Goal: Transaction & Acquisition: Purchase product/service

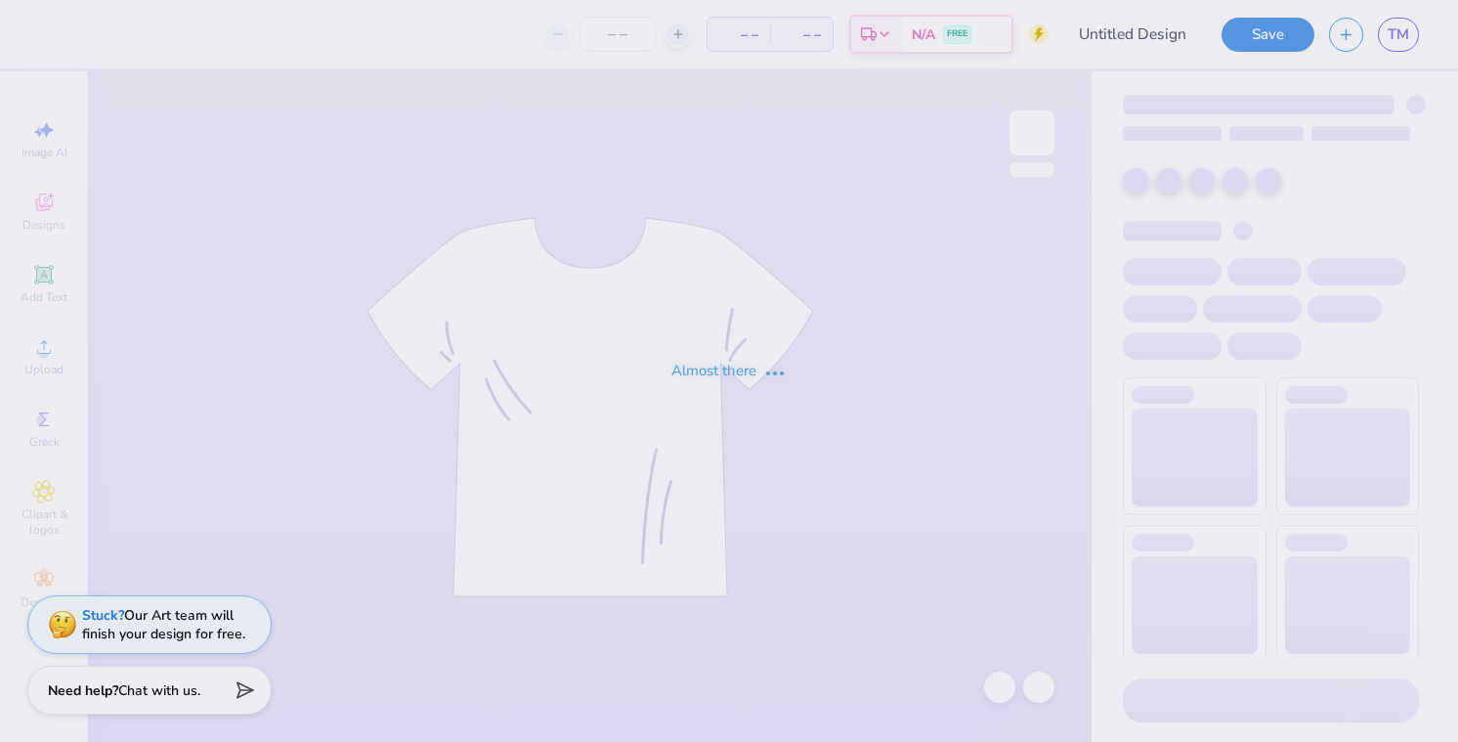
type input "Dchi rush"
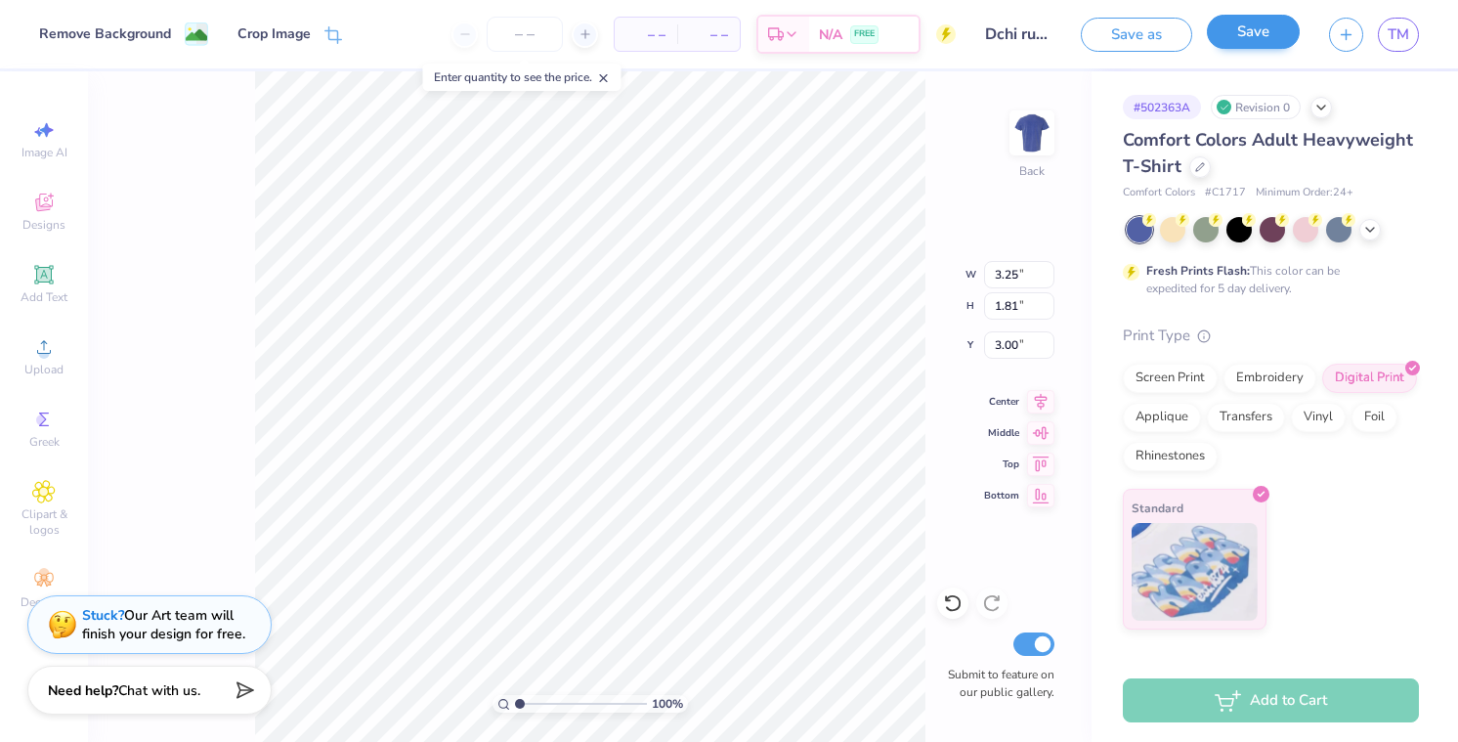
click at [1236, 37] on button "Save" at bounding box center [1253, 32] width 93 height 34
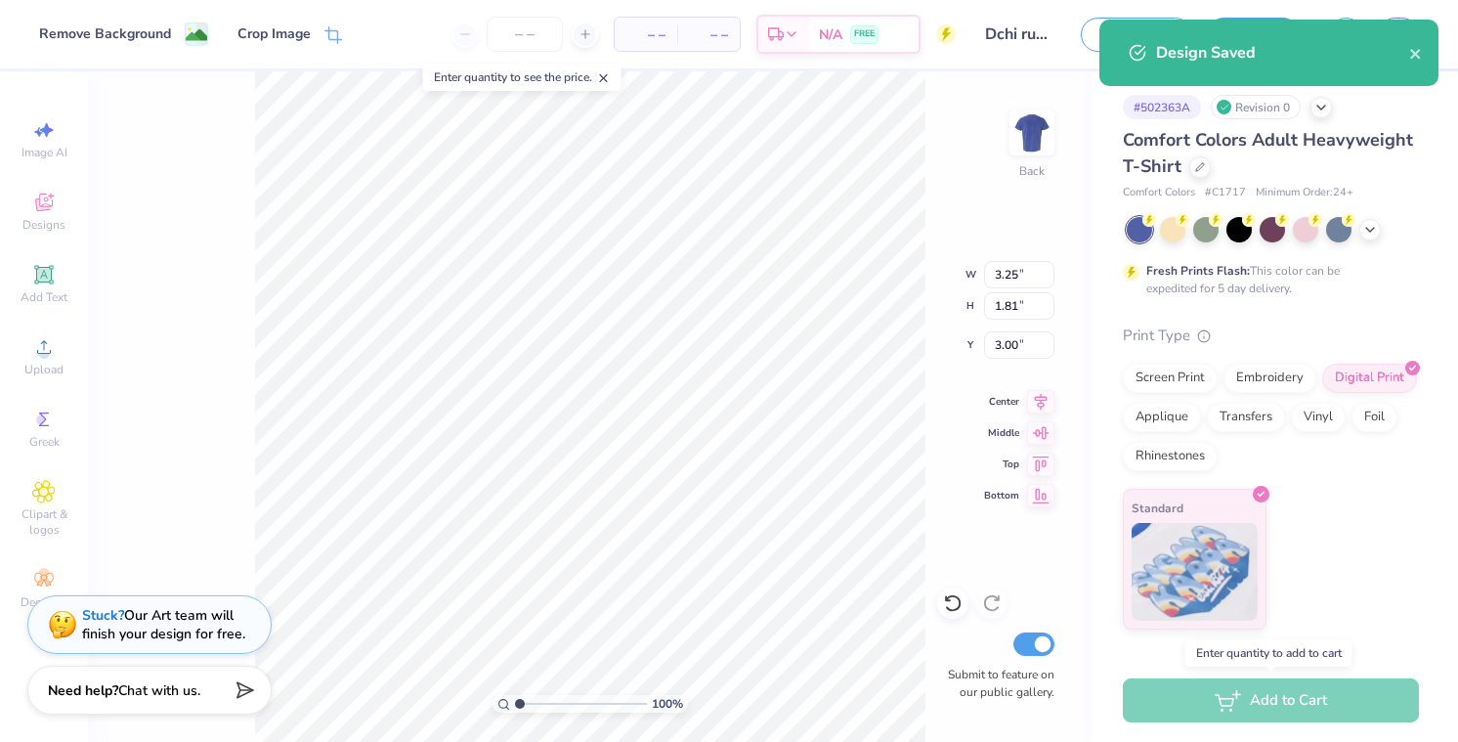
click at [1215, 695] on div "Add to Cart" at bounding box center [1271, 700] width 296 height 44
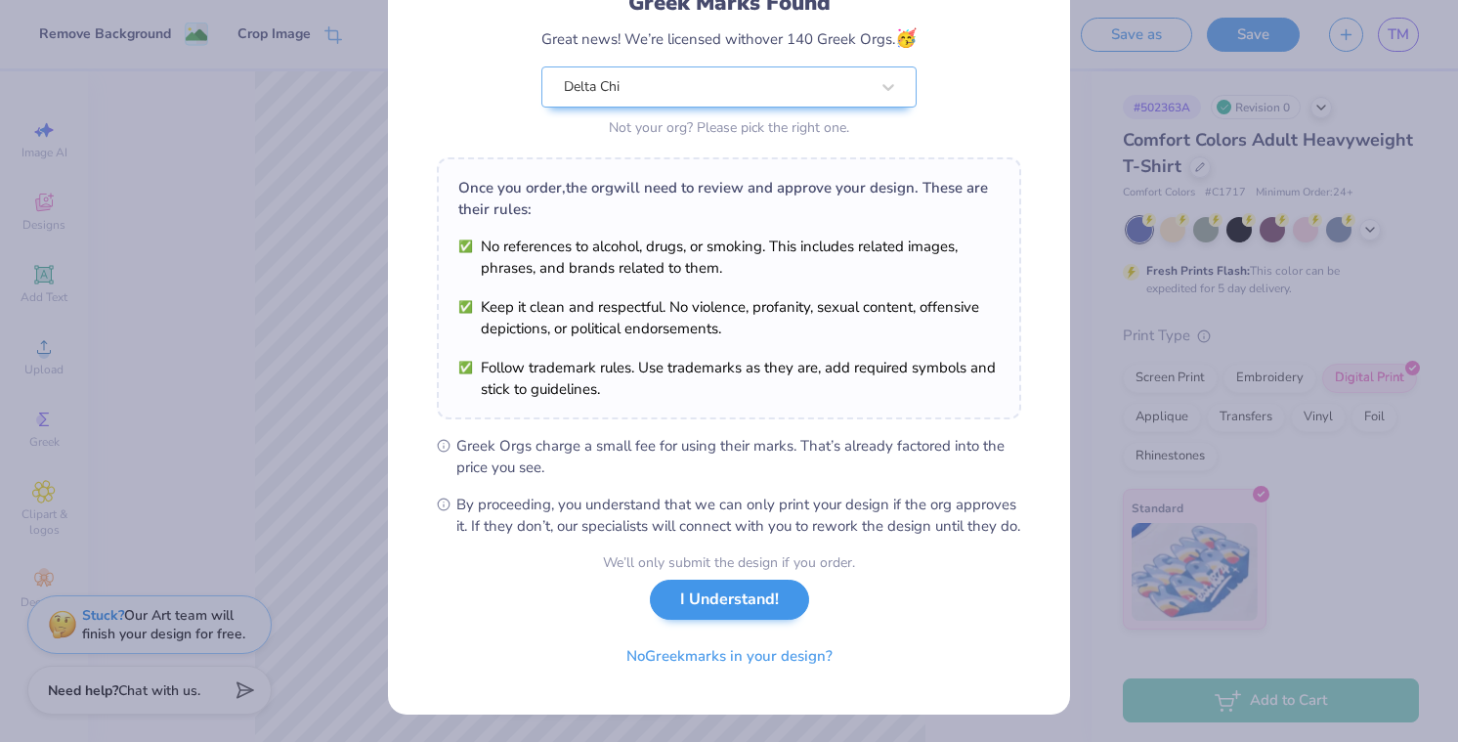
scroll to position [173, 0]
click at [749, 599] on button "I Understand!" at bounding box center [729, 600] width 159 height 40
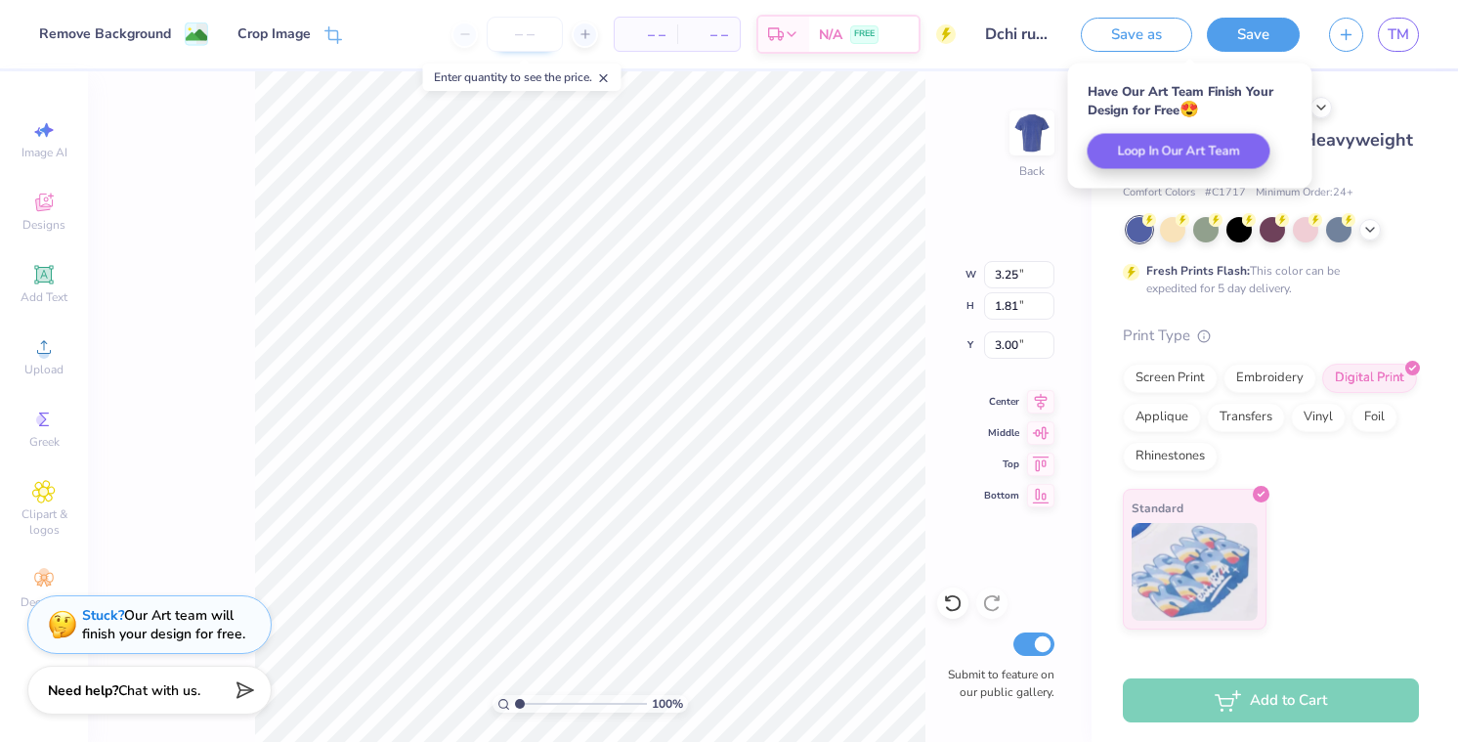
click at [521, 49] on input "number" at bounding box center [525, 34] width 76 height 35
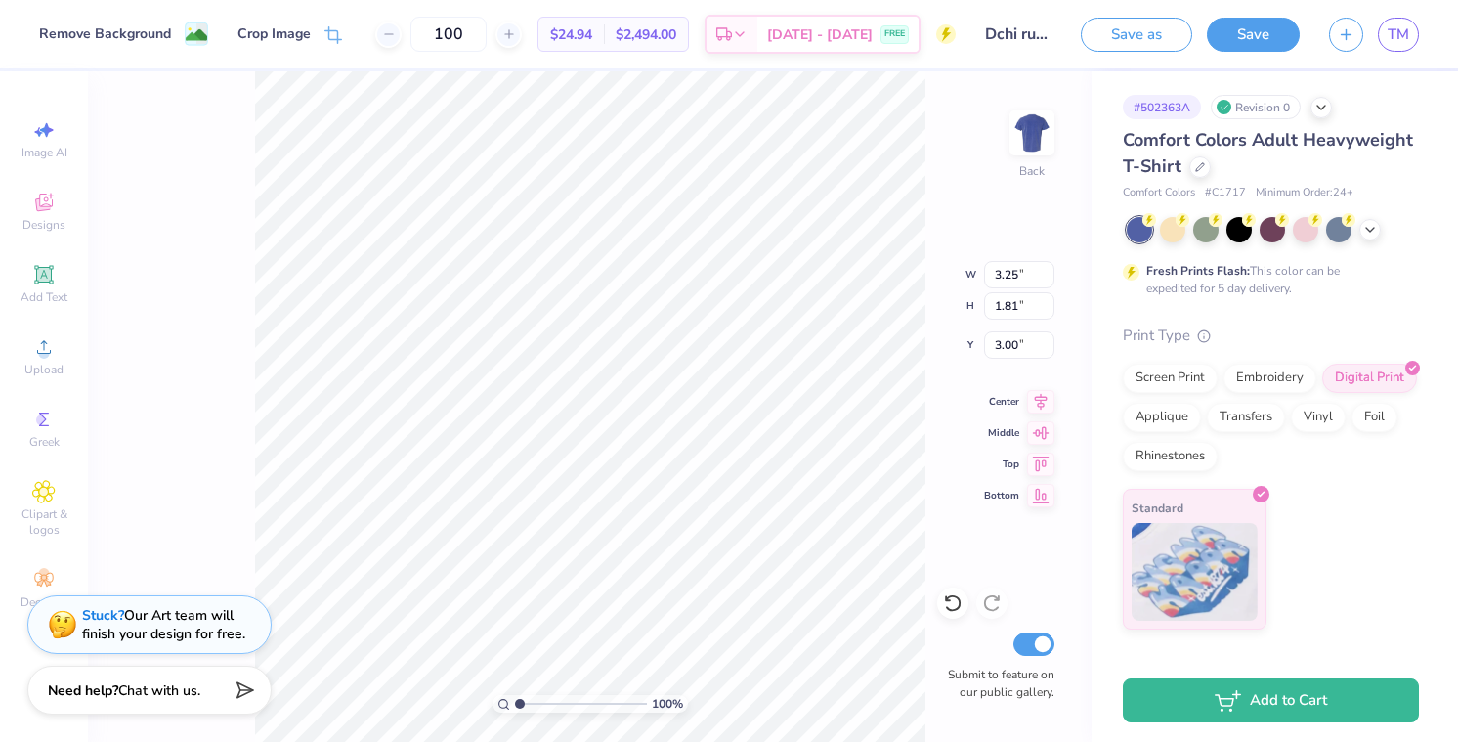
type input "100"
click at [592, 36] on span "$24.94" at bounding box center [571, 34] width 42 height 21
click at [588, 30] on span "$24.94" at bounding box center [571, 34] width 42 height 21
click at [748, 31] on icon at bounding box center [740, 37] width 16 height 16
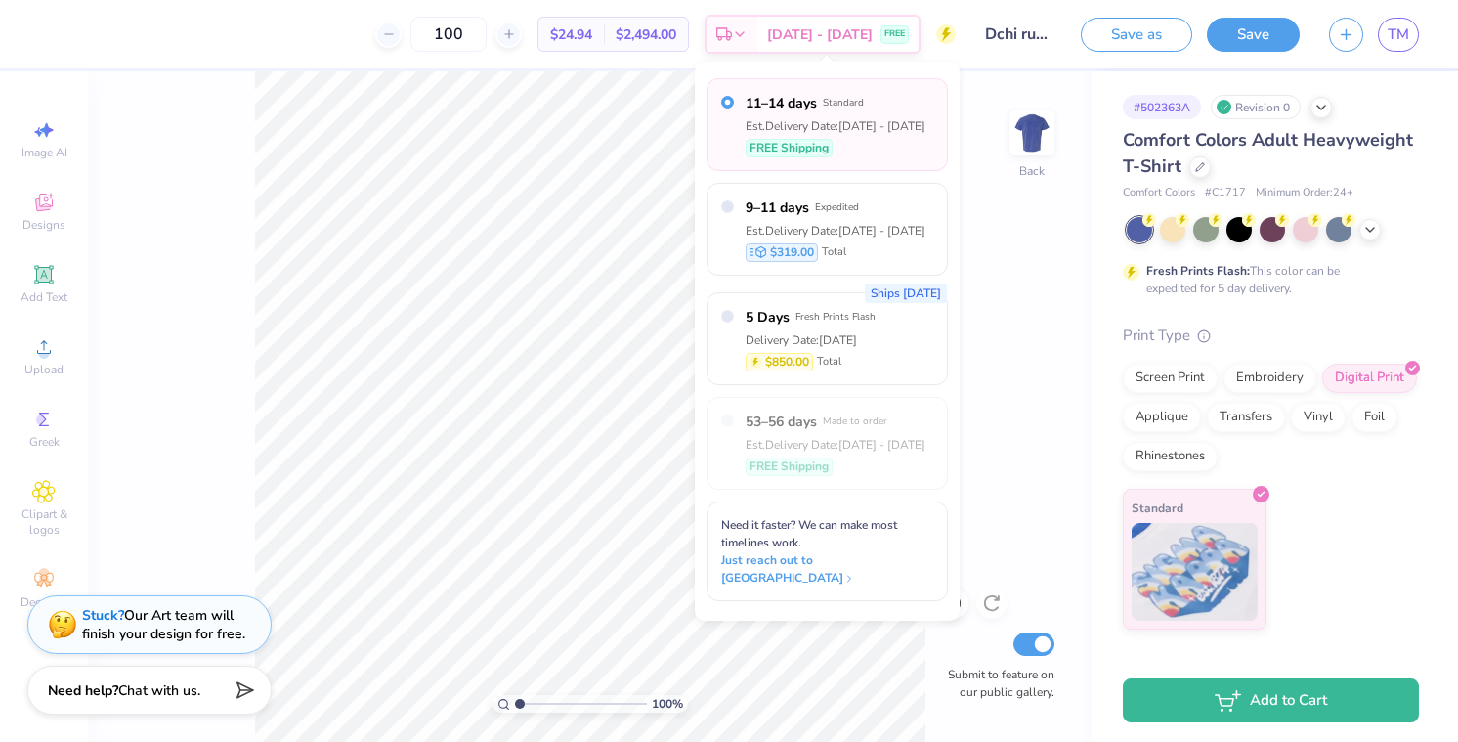
click at [980, 284] on div "100 % Back Submit to feature on our public gallery." at bounding box center [590, 406] width 1004 height 671
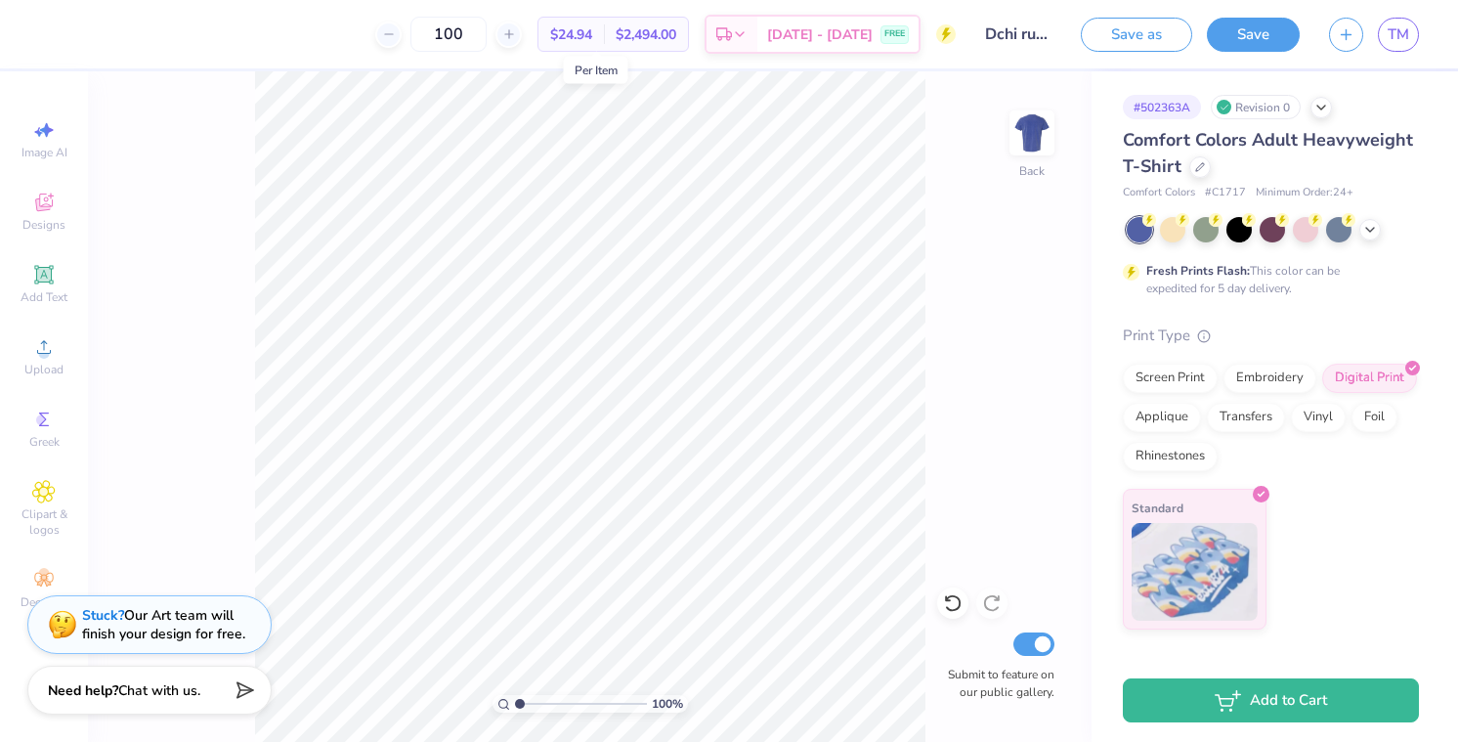
click at [590, 25] on span "$24.94" at bounding box center [571, 34] width 42 height 21
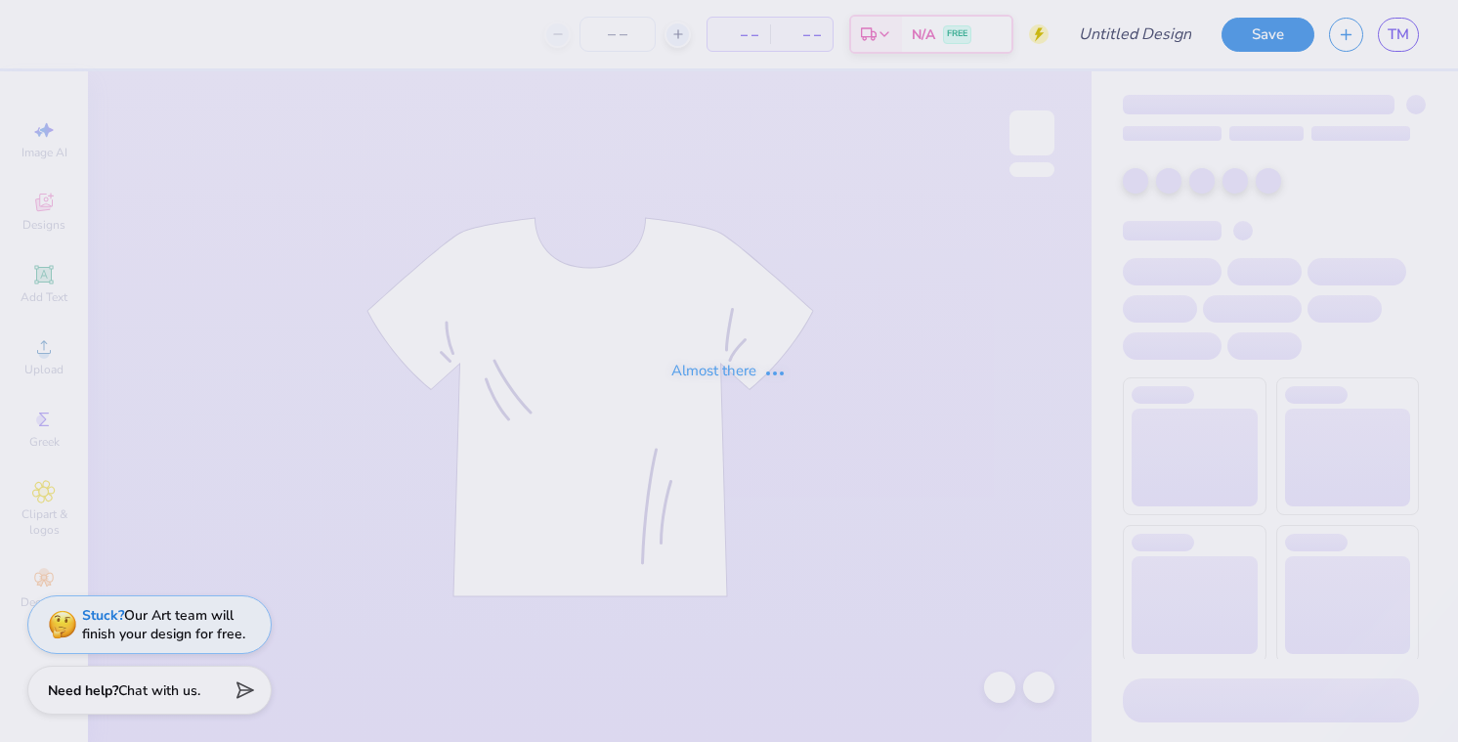
type input "Rush 2025 [PERSON_NAME]"
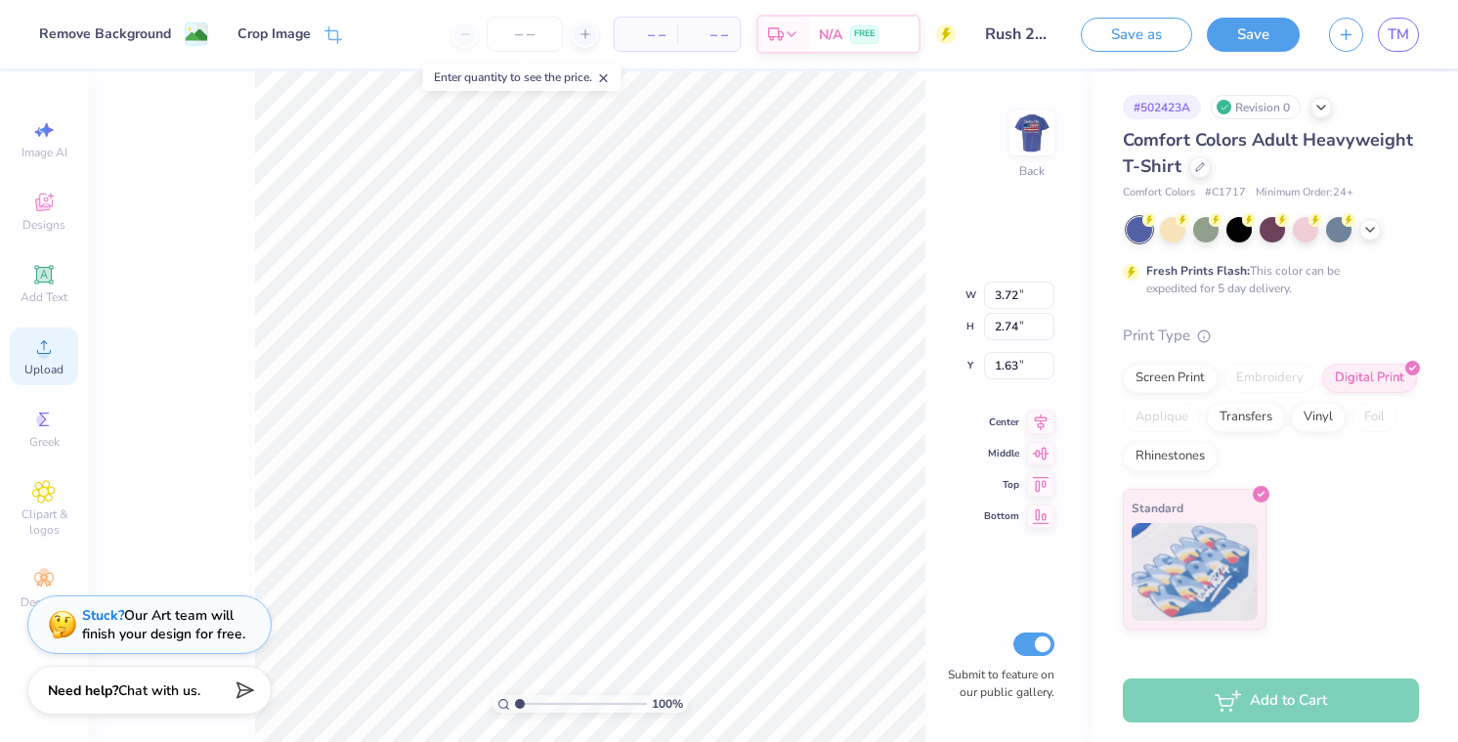
click at [55, 355] on icon at bounding box center [43, 346] width 23 height 23
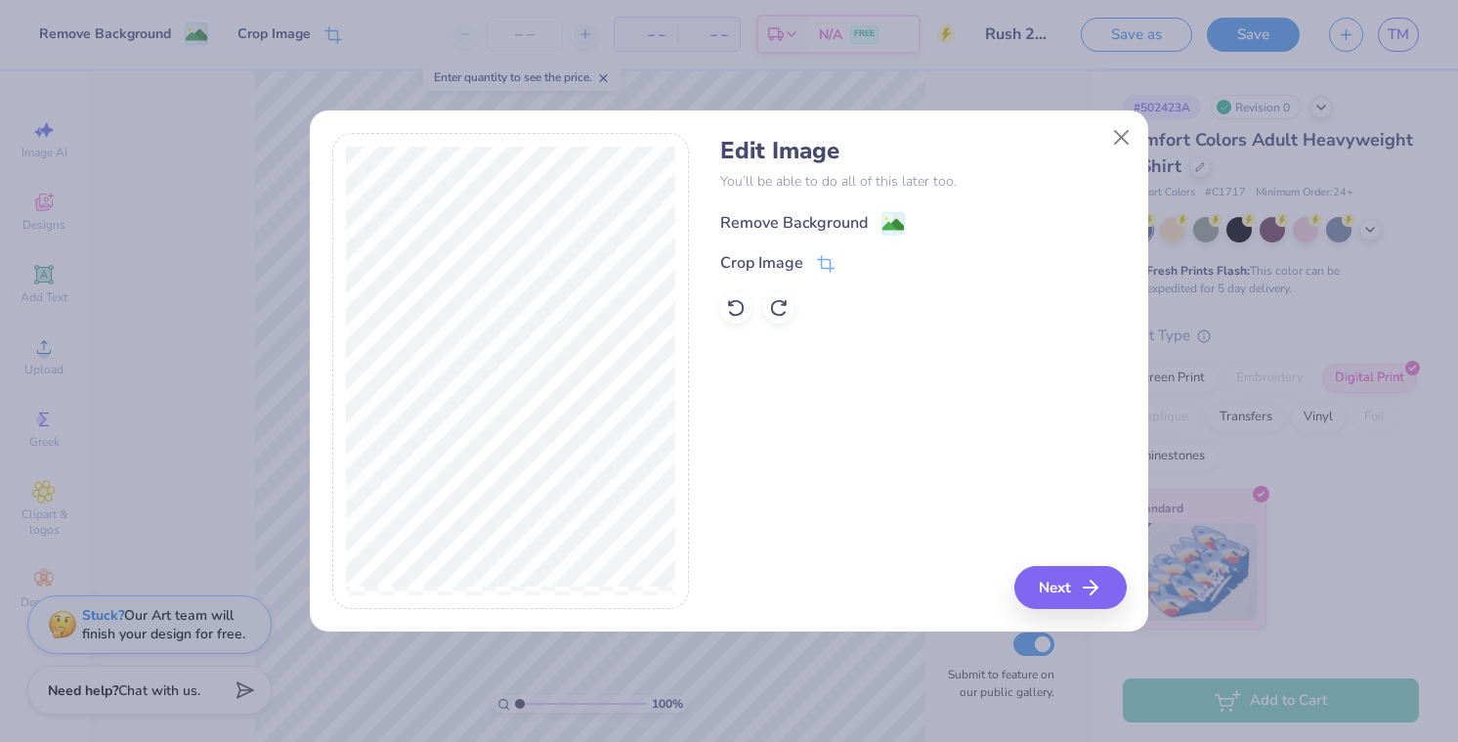
click at [900, 226] on image at bounding box center [894, 225] width 22 height 22
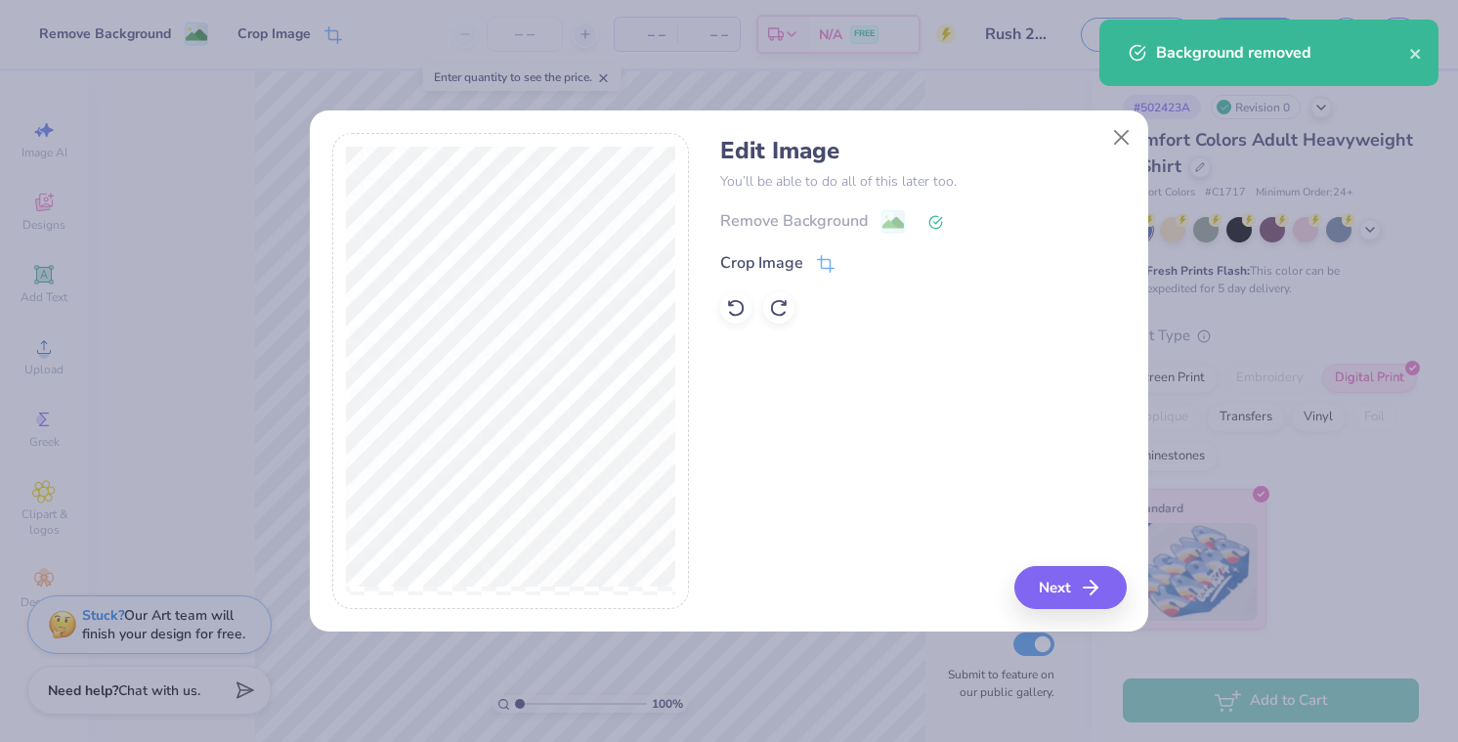
click at [1077, 595] on button "Next" at bounding box center [1071, 587] width 112 height 43
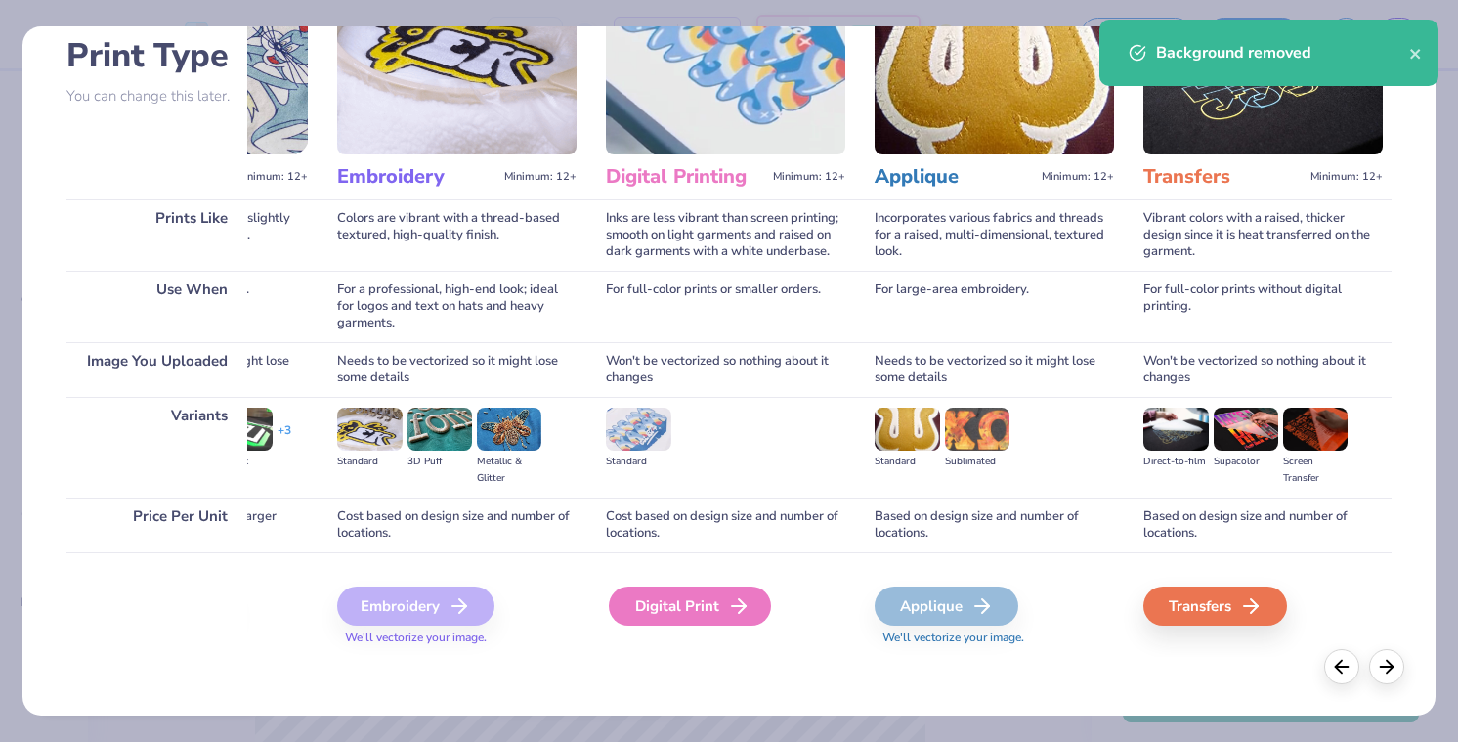
scroll to position [135, 0]
click at [721, 600] on div "Digital Print" at bounding box center [690, 606] width 162 height 39
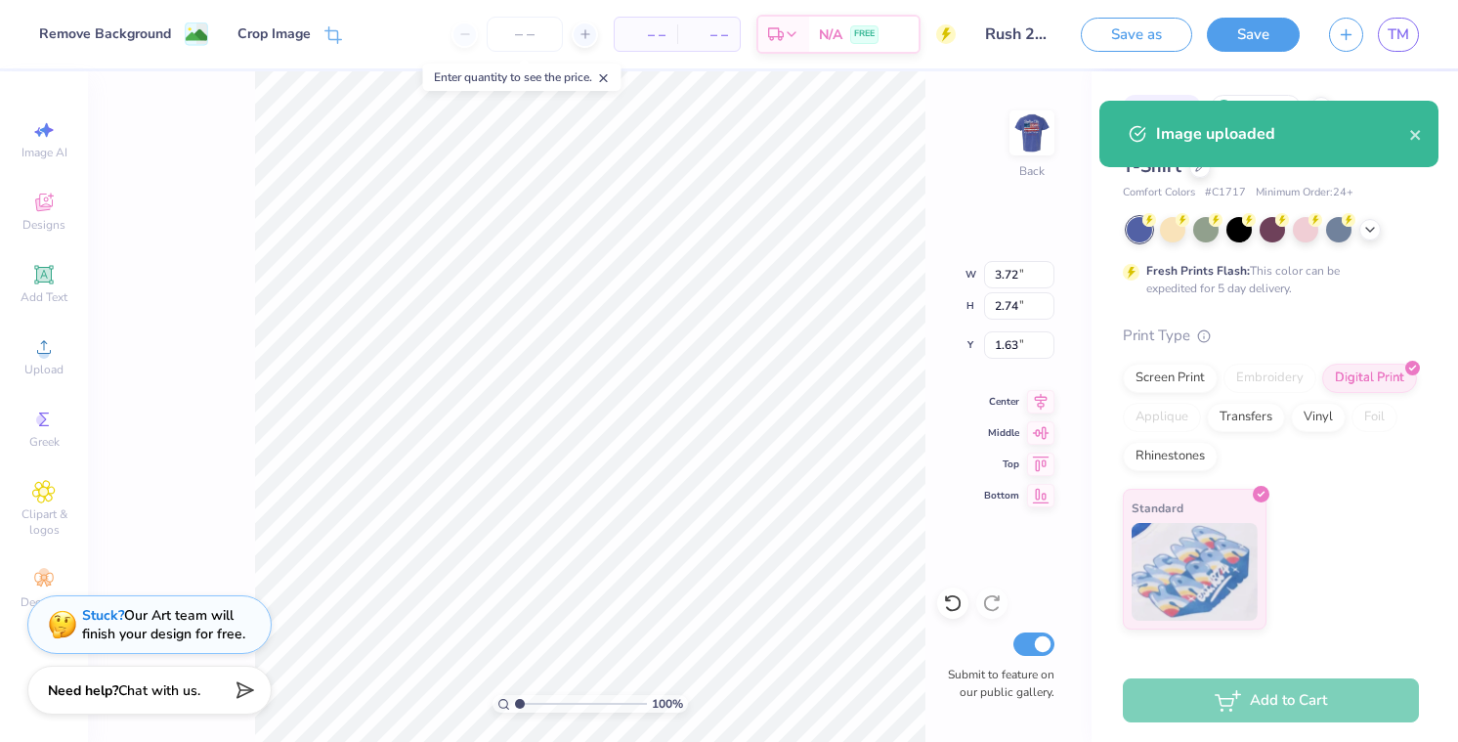
type input "14.17"
type input "7.90"
type input "8.55"
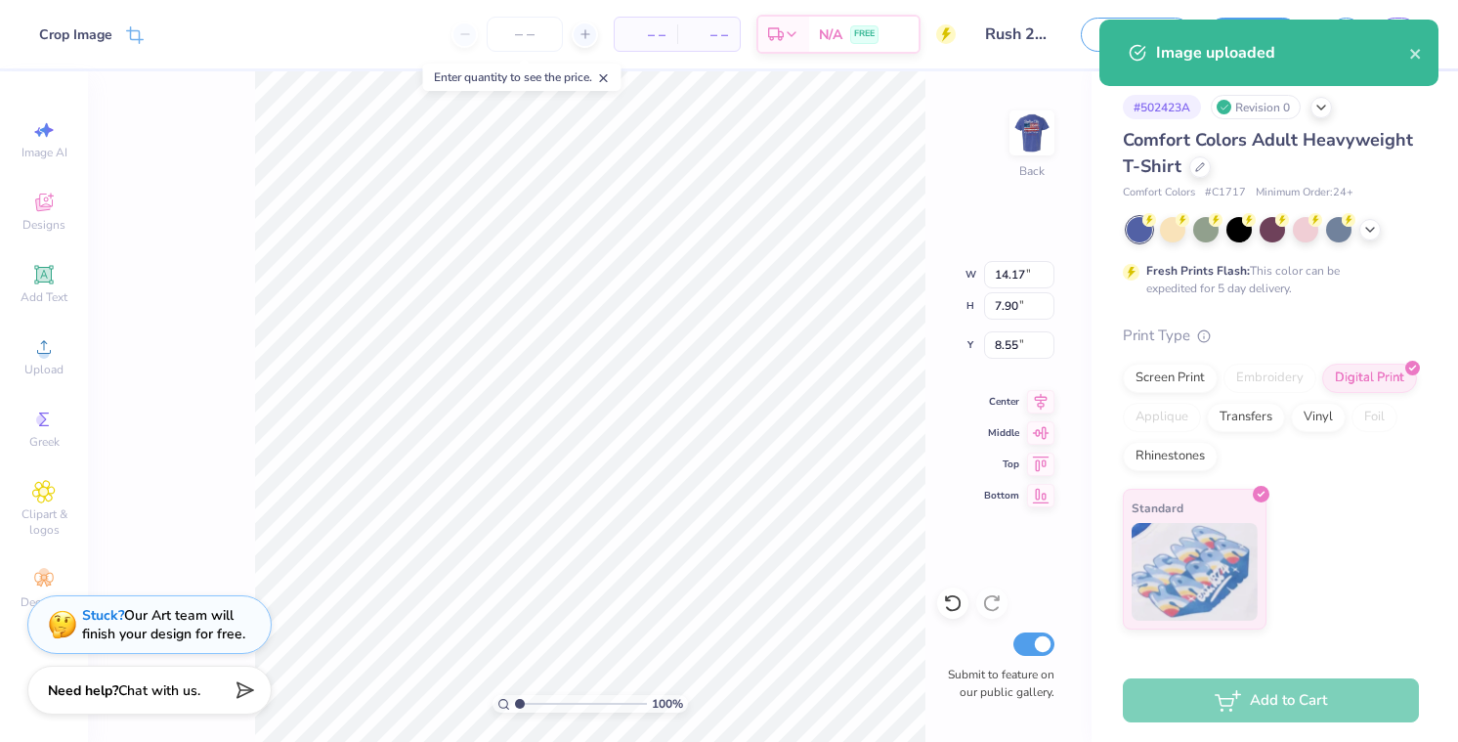
type input "3.72"
type input "2.74"
type input "1.63"
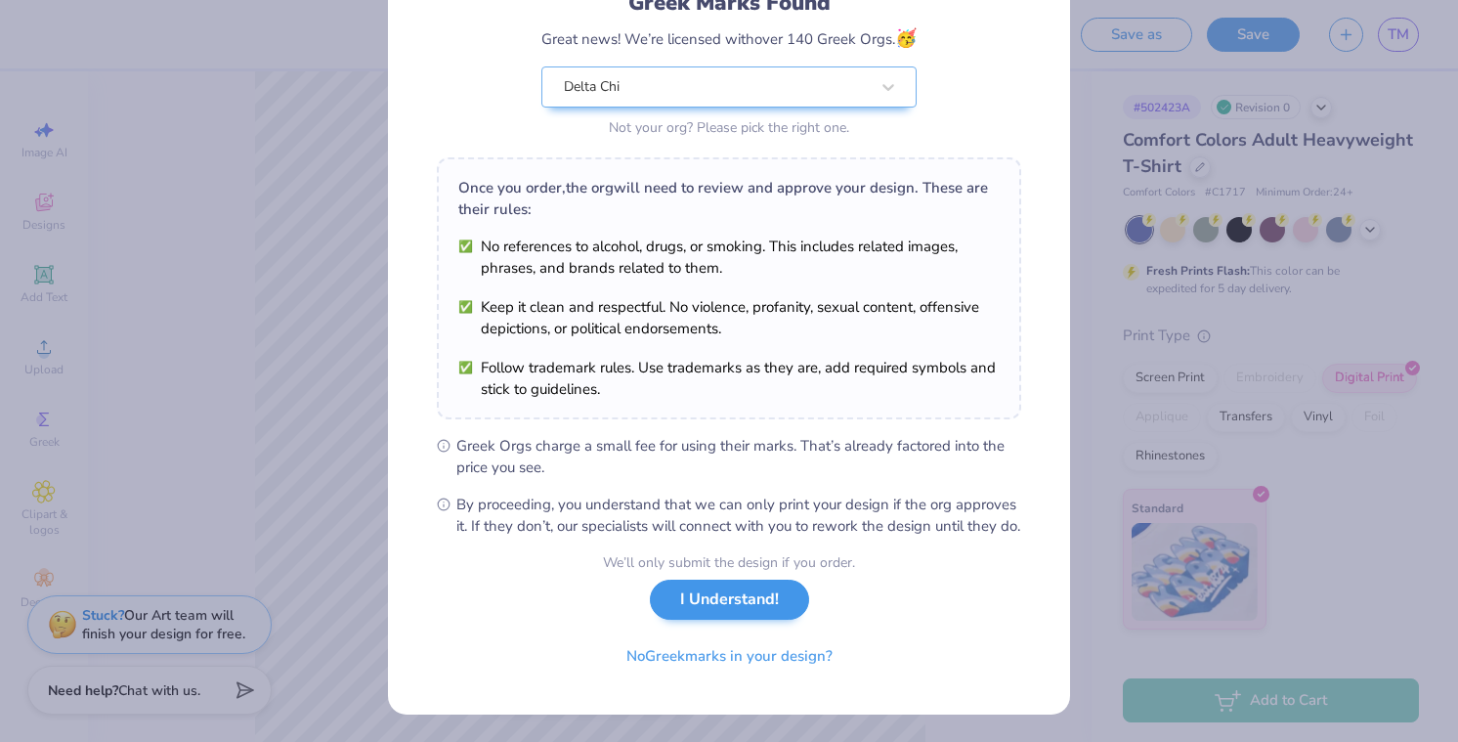
scroll to position [173, 0]
click at [701, 609] on button "I Understand!" at bounding box center [729, 600] width 159 height 40
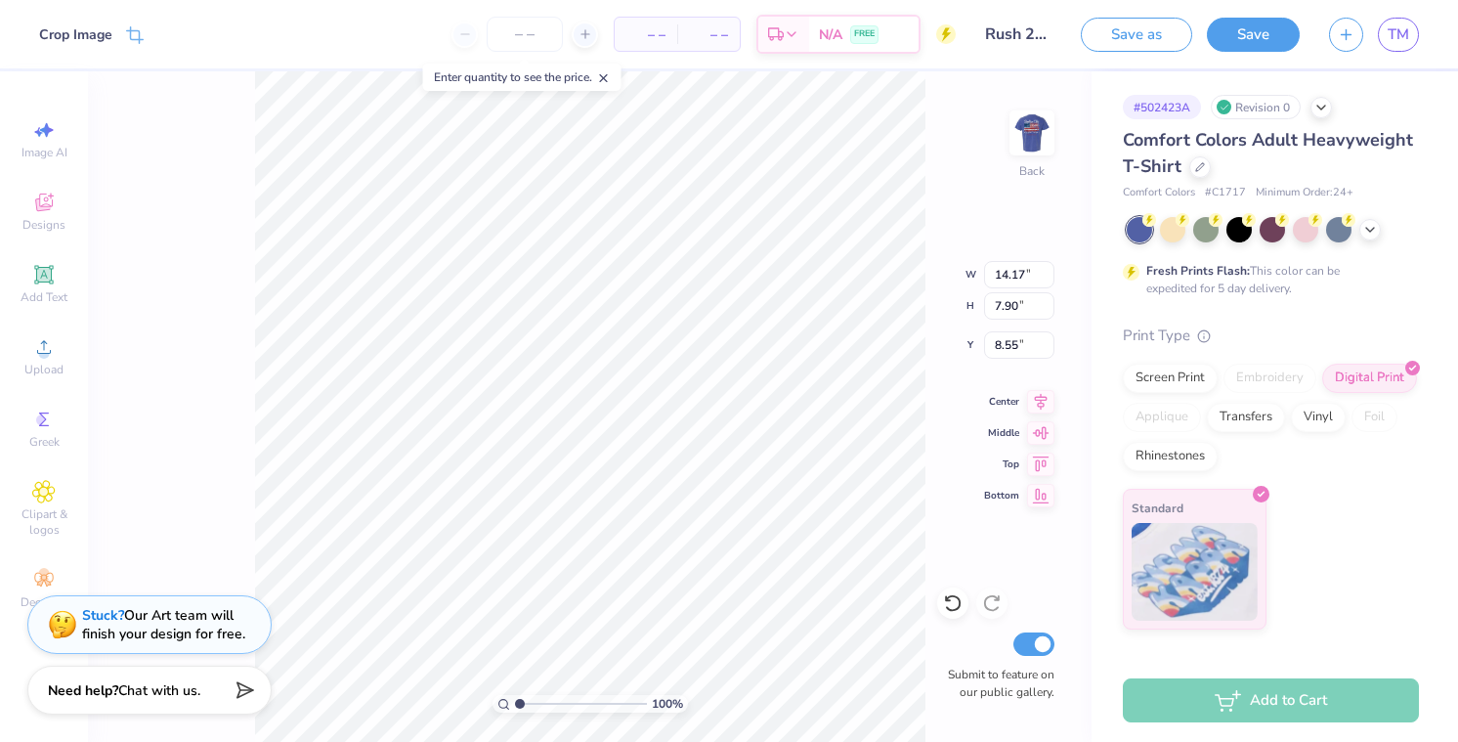
type input "5.29"
type input "2.95"
type input "2.10"
type input "3.81"
type input "2.12"
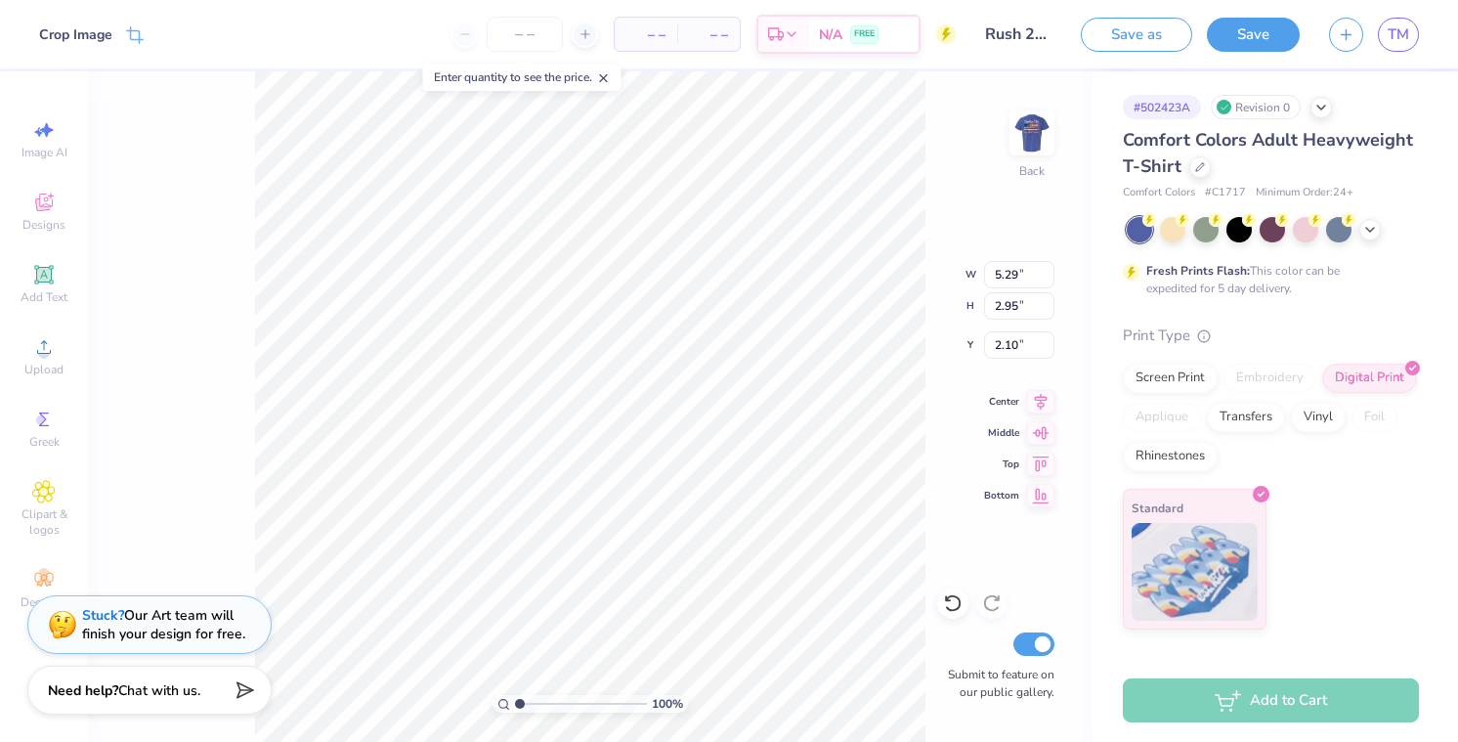
type input "2.93"
type input "3.00"
type input "3.62"
type input "2.02"
type input "3.10"
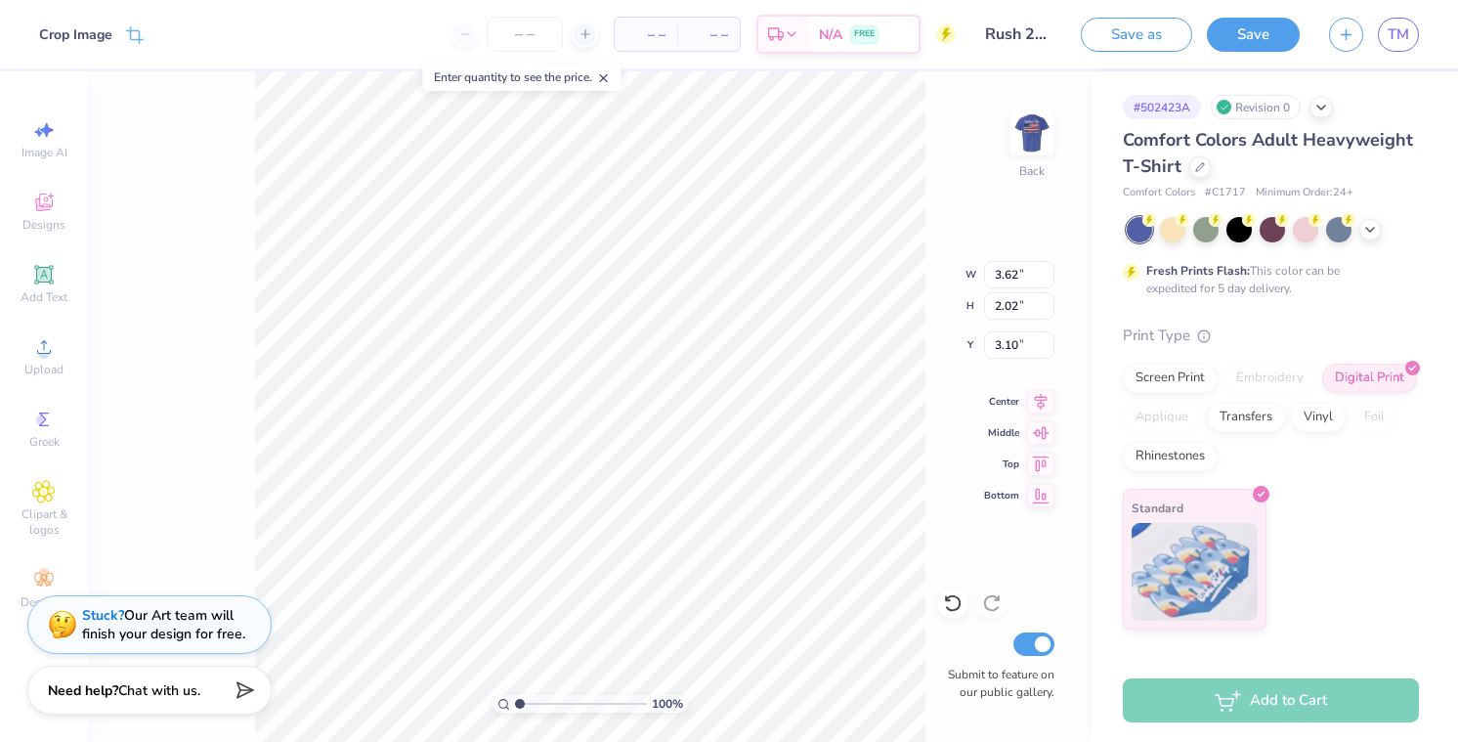
type input "3.00"
type input "3.39"
type input "1.89"
type input "3.13"
type input "3.50"
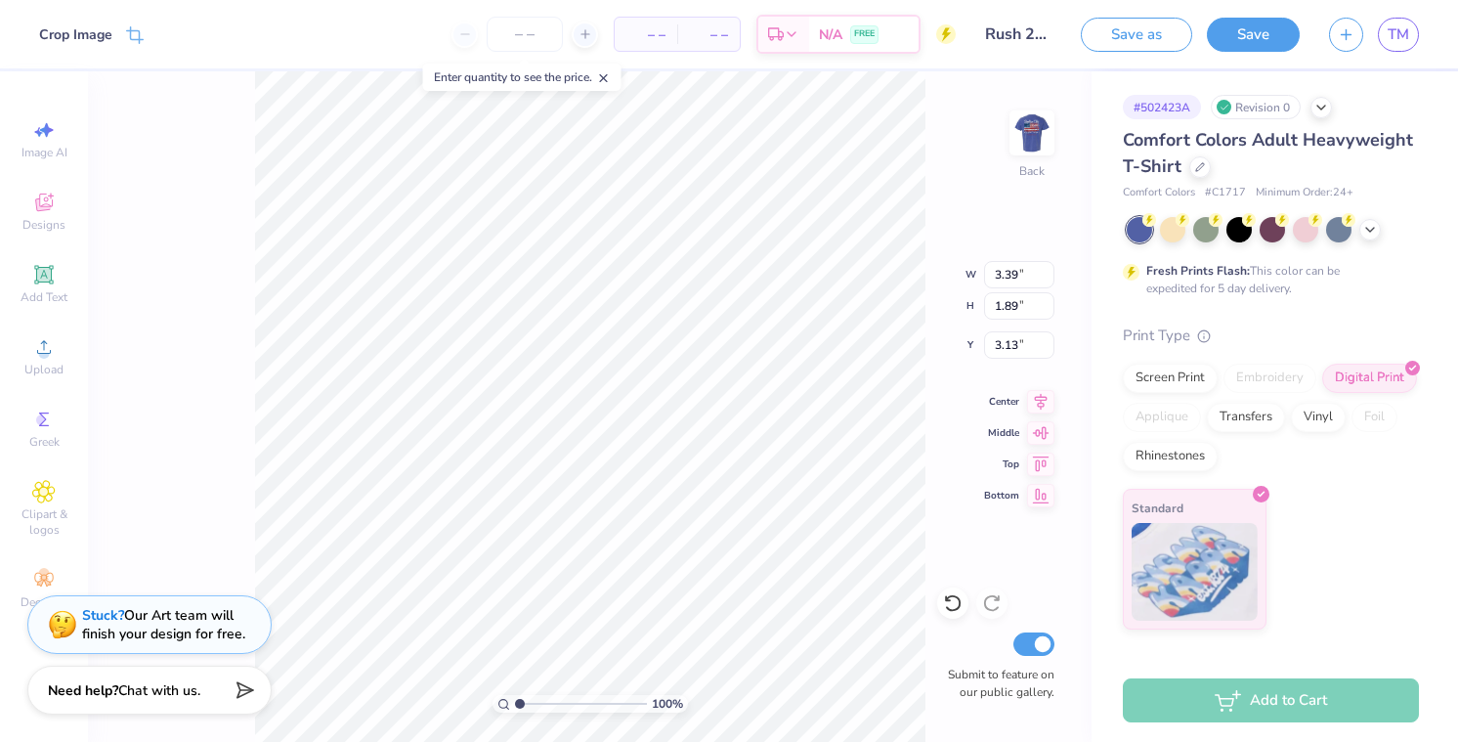
type input "1.95"
type input "3.07"
click at [1018, 159] on div at bounding box center [1032, 133] width 90 height 90
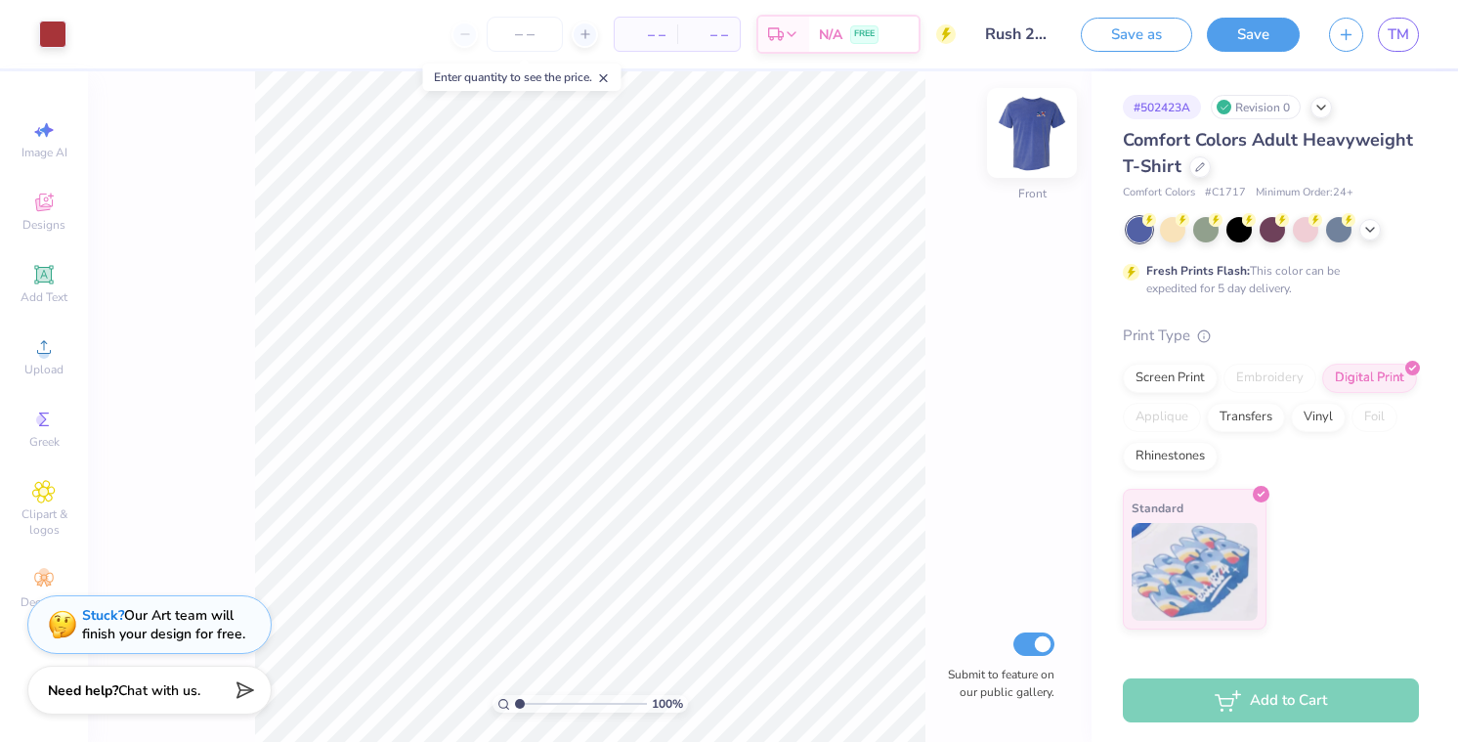
click at [1038, 123] on img at bounding box center [1032, 133] width 78 height 78
click at [928, 241] on div "100 % Back Submit to feature on our public gallery." at bounding box center [590, 406] width 1004 height 671
click at [1023, 28] on input "Rush 2025 [PERSON_NAME]" at bounding box center [1019, 34] width 96 height 39
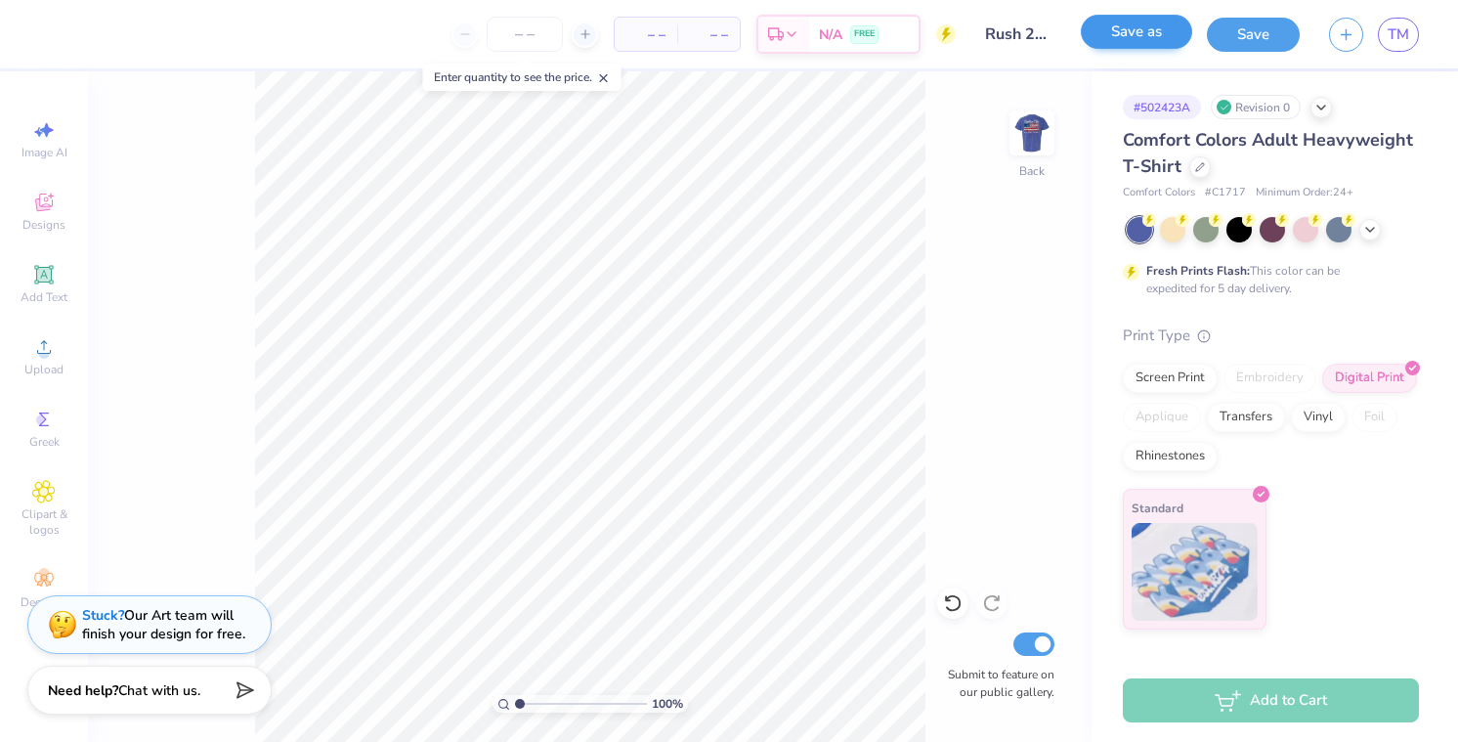
click at [1110, 26] on button "Save as" at bounding box center [1136, 32] width 111 height 34
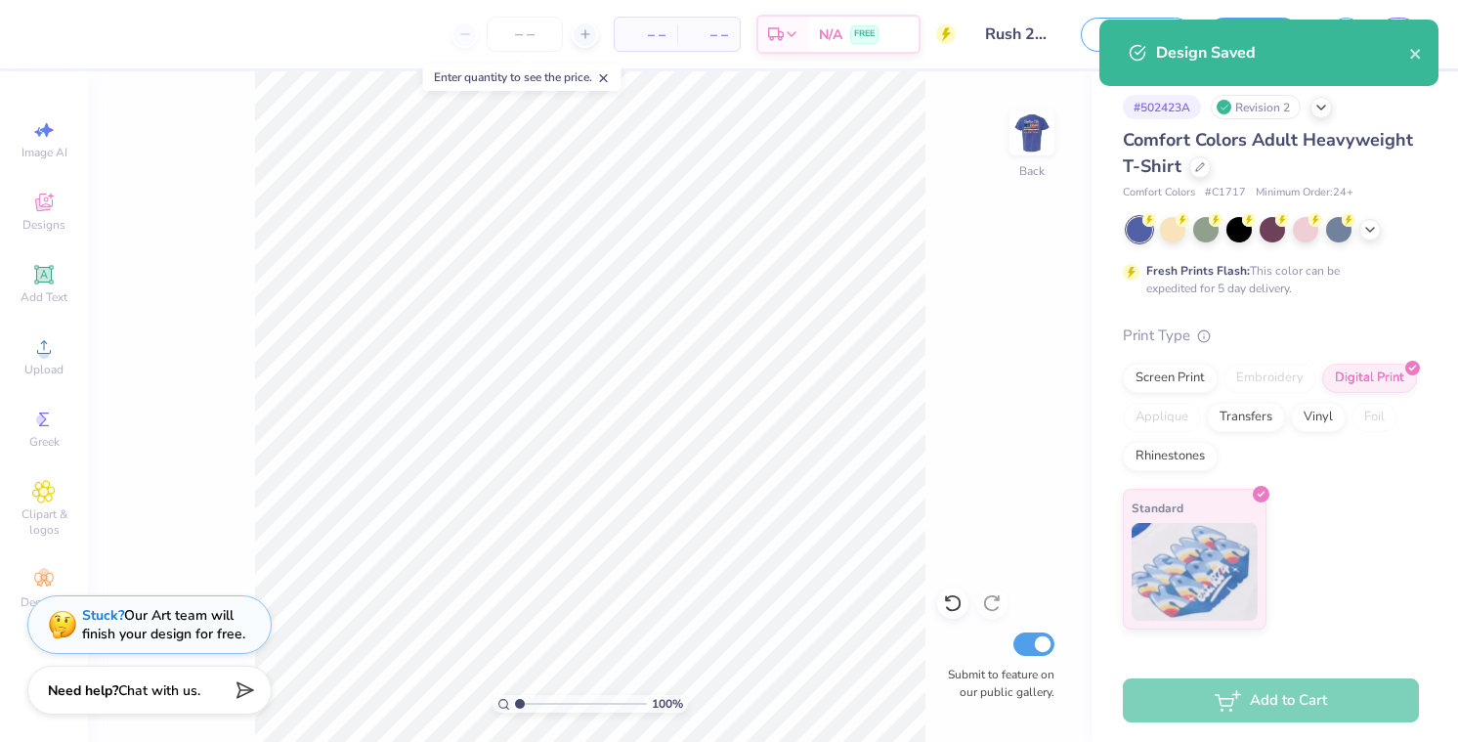
click at [1023, 30] on input "Rush 2025 [PERSON_NAME]" at bounding box center [1019, 34] width 96 height 39
click at [1415, 54] on icon "close" at bounding box center [1416, 54] width 10 height 10
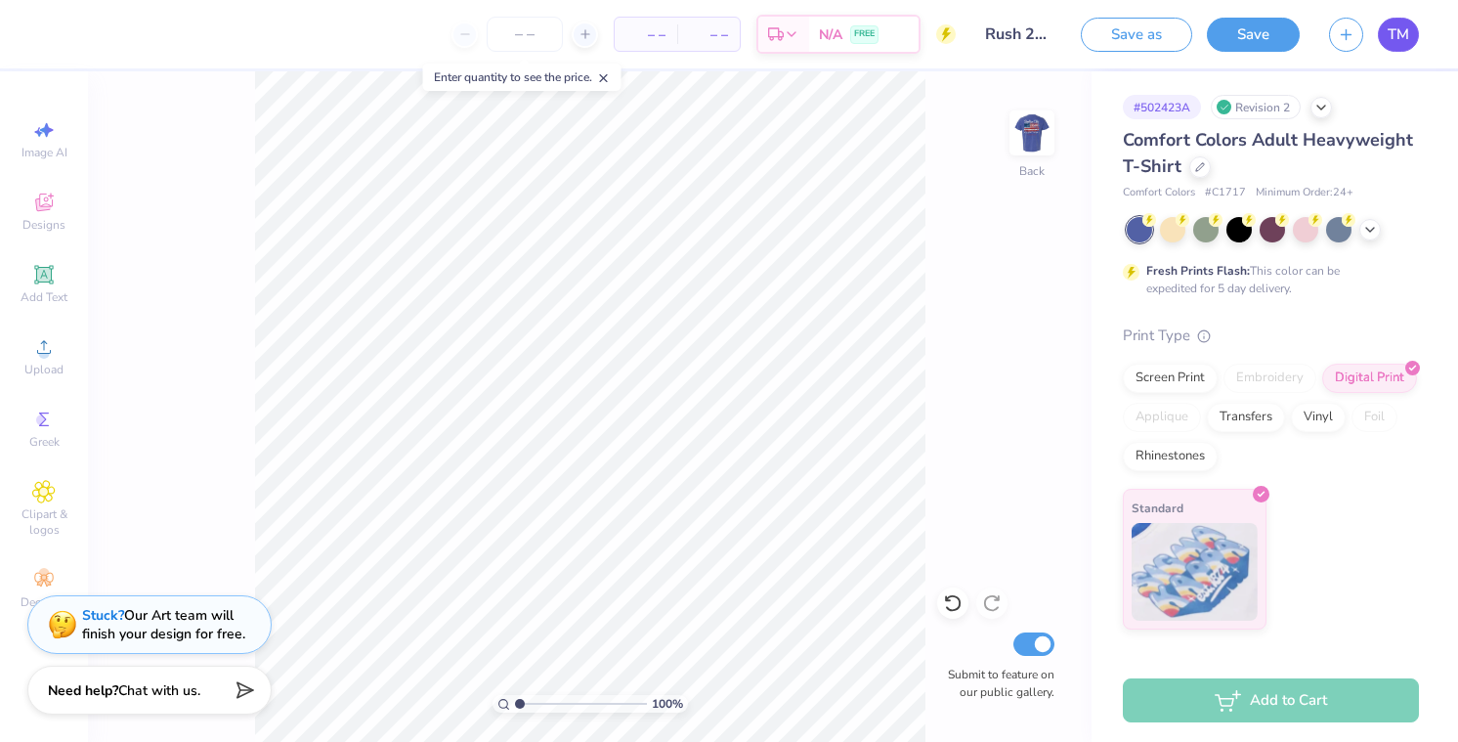
click at [1388, 38] on span "TM" at bounding box center [1399, 34] width 22 height 22
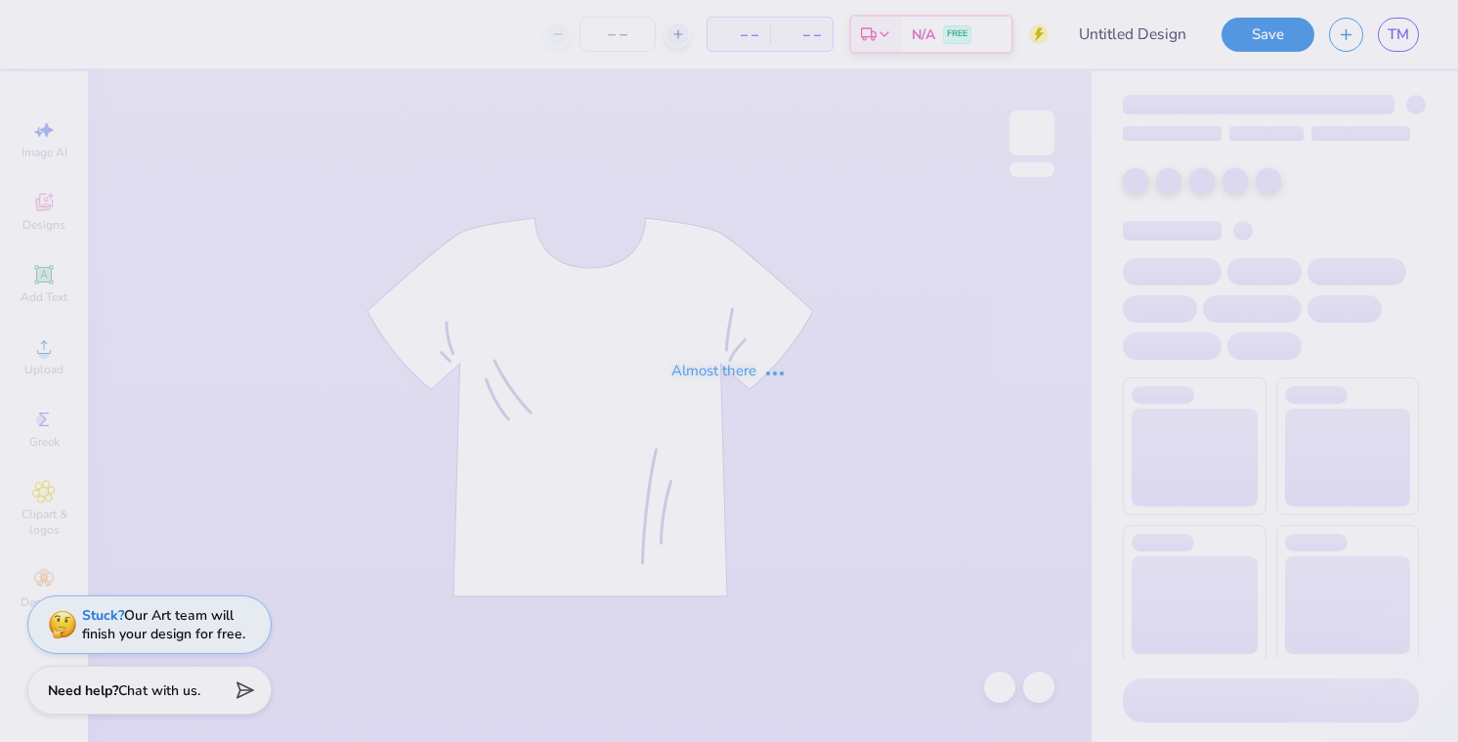
type input "Rush 2025 [PERSON_NAME]"
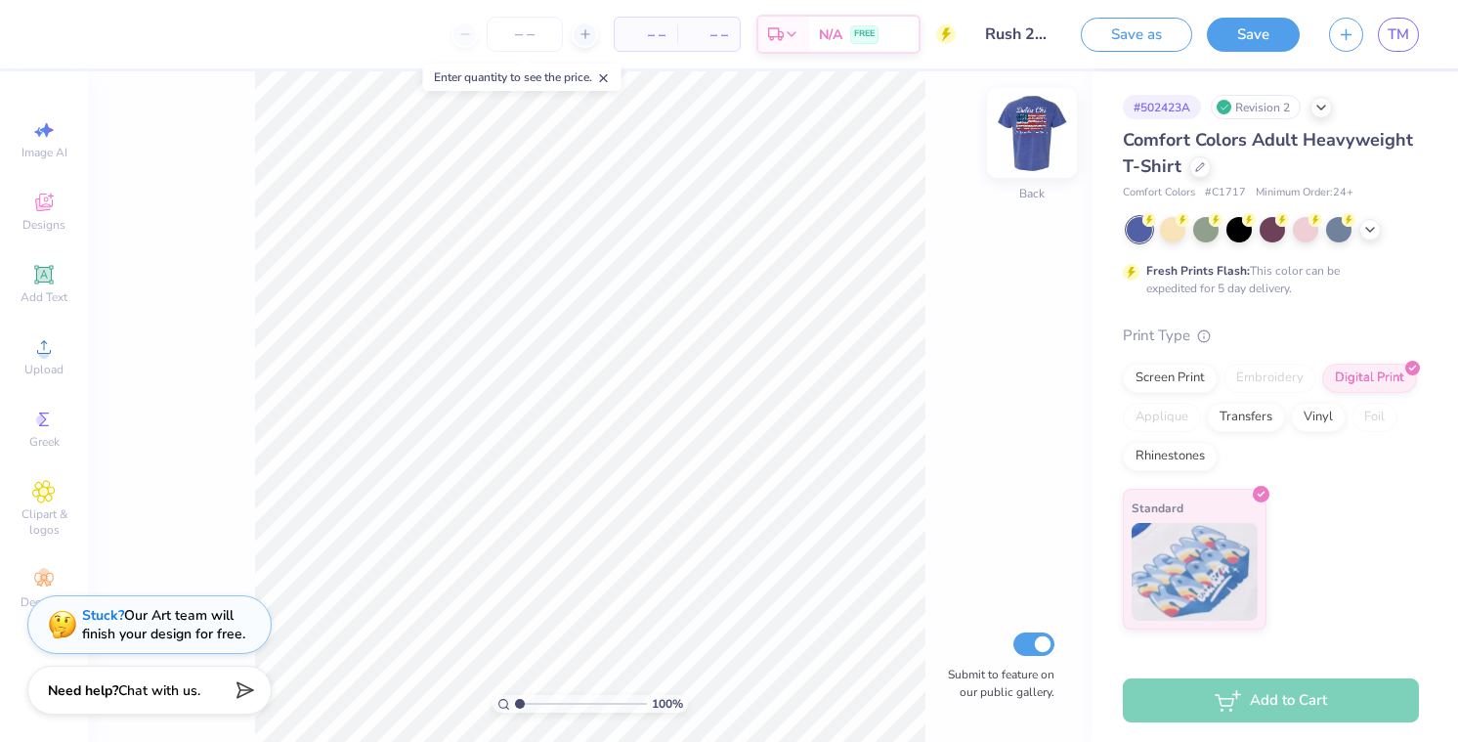
click at [1034, 141] on img at bounding box center [1032, 133] width 78 height 78
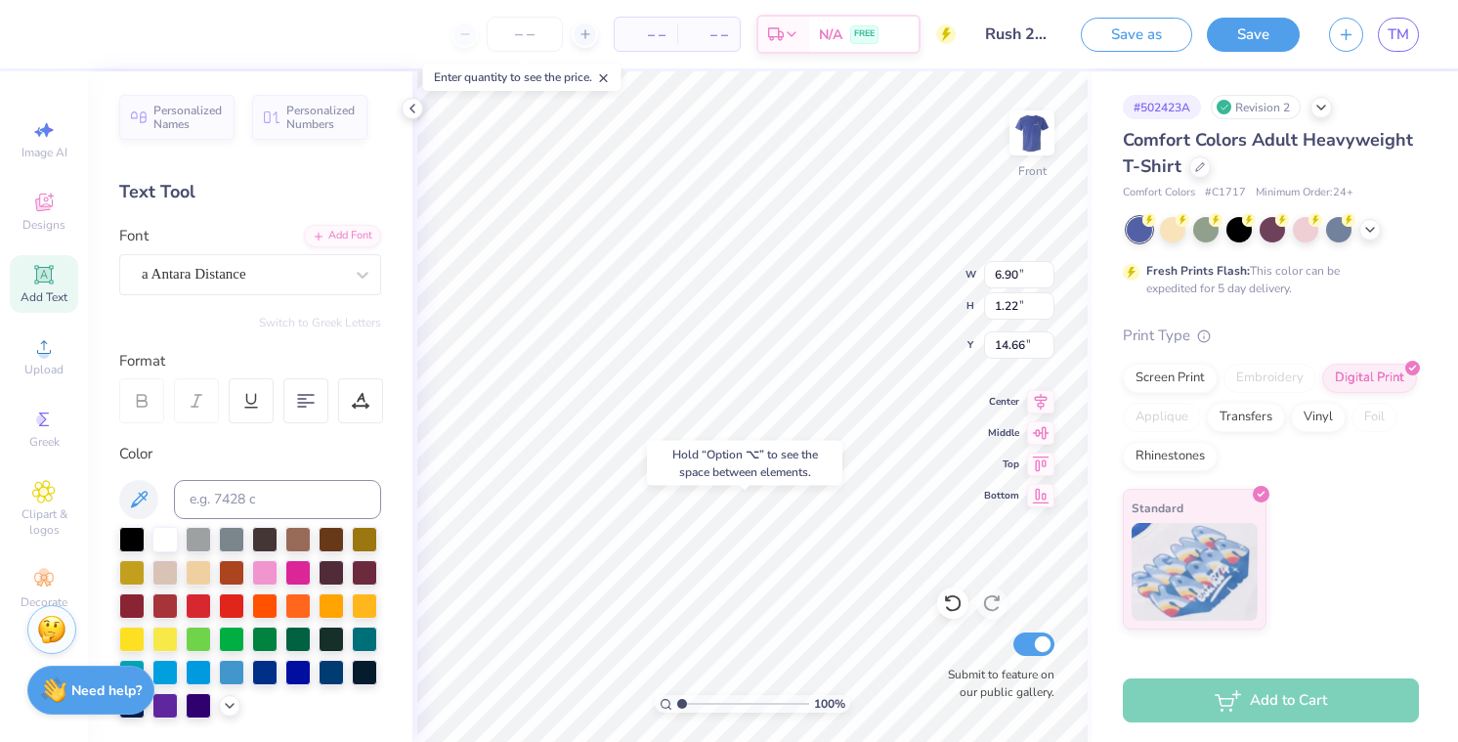
type input "18.54"
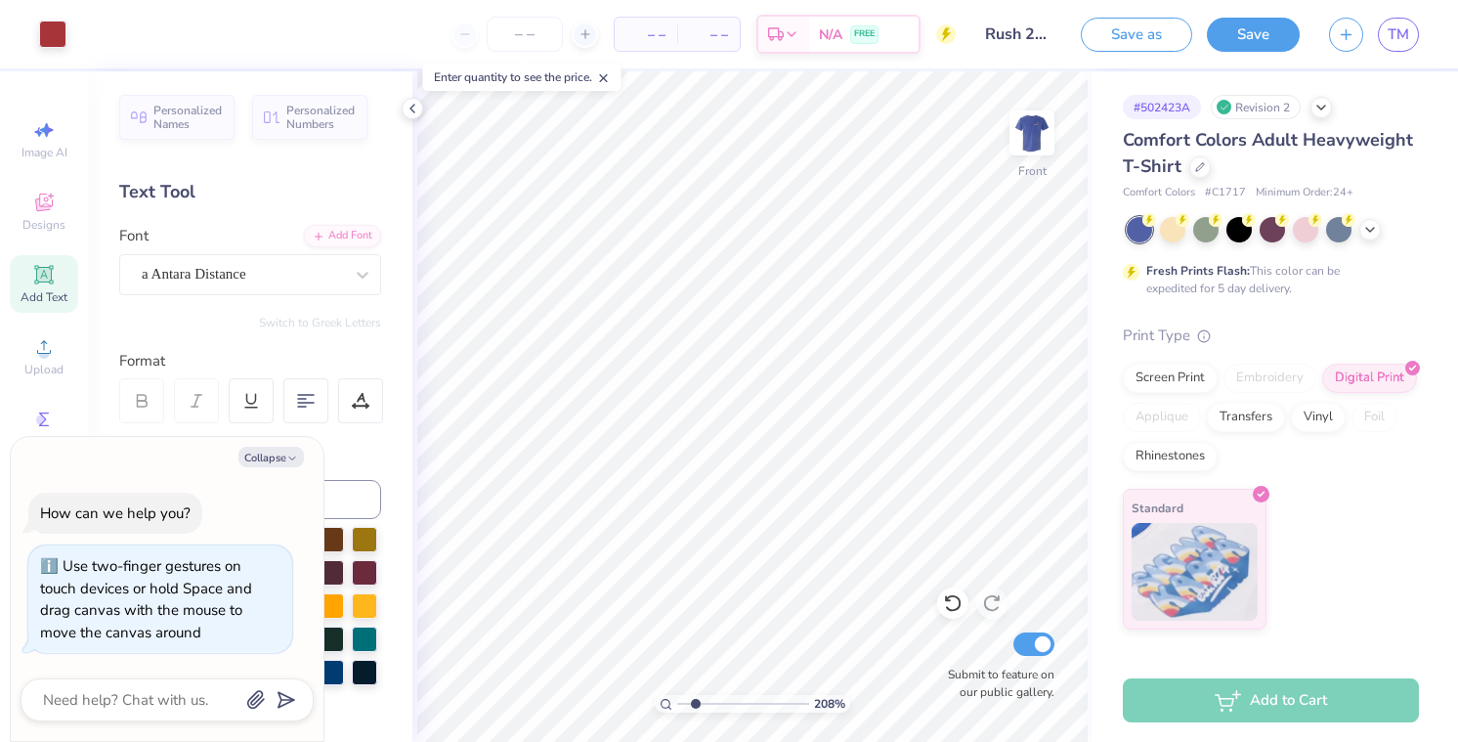
type input "2.01"
drag, startPoint x: 682, startPoint y: 709, endPoint x: 695, endPoint y: 709, distance: 12.7
click at [695, 709] on input "range" at bounding box center [743, 704] width 132 height 18
type textarea "x"
